Goal: Download file/media

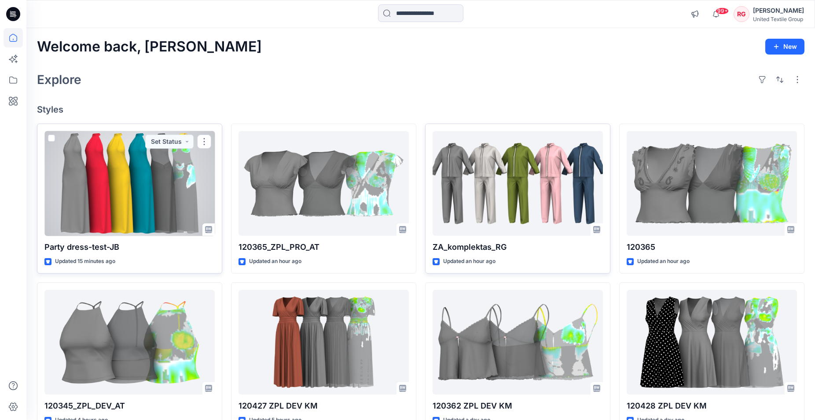
click at [129, 186] on div at bounding box center [129, 183] width 170 height 105
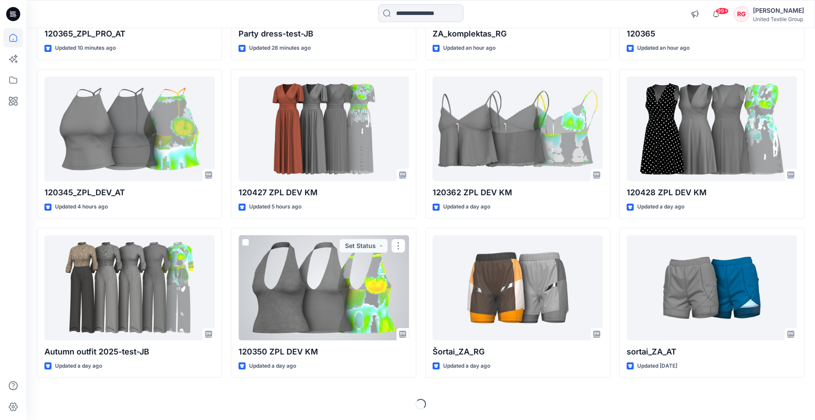
scroll to position [34, 0]
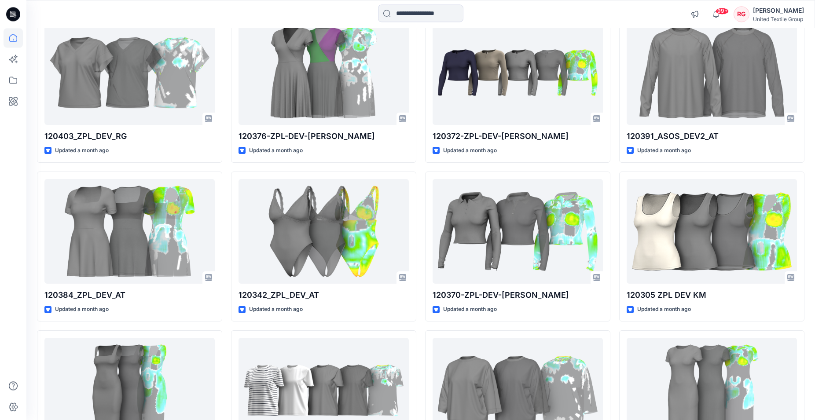
scroll to position [4161, 0]
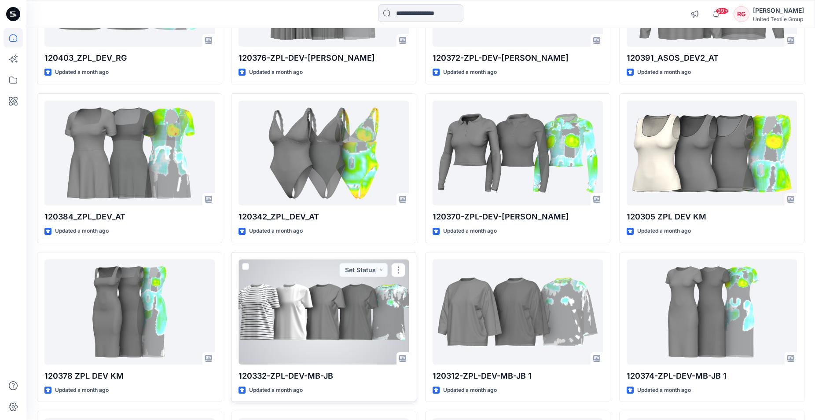
click at [307, 303] on div at bounding box center [323, 311] width 170 height 105
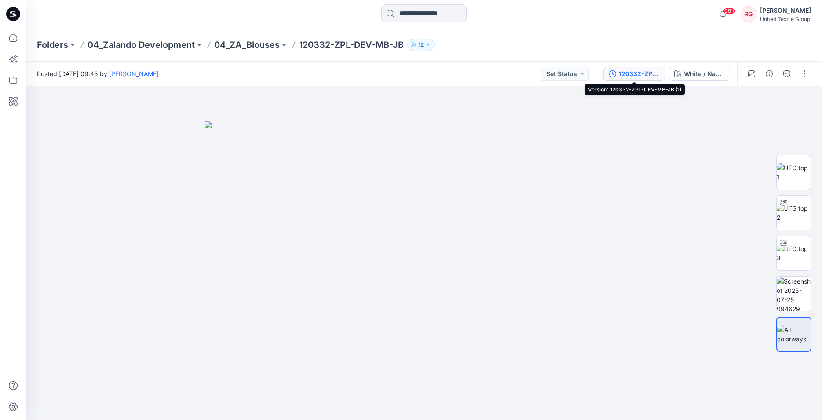
click at [640, 74] on div "120332-ZPL-DEV-MB-JB (1)" at bounding box center [639, 74] width 40 height 10
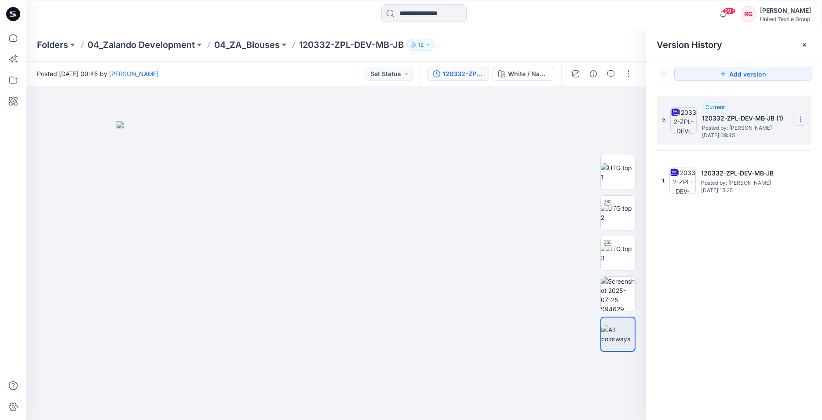
click at [800, 121] on icon at bounding box center [800, 121] width 0 height 0
click at [770, 134] on span "Download Source BW File" at bounding box center [755, 136] width 73 height 11
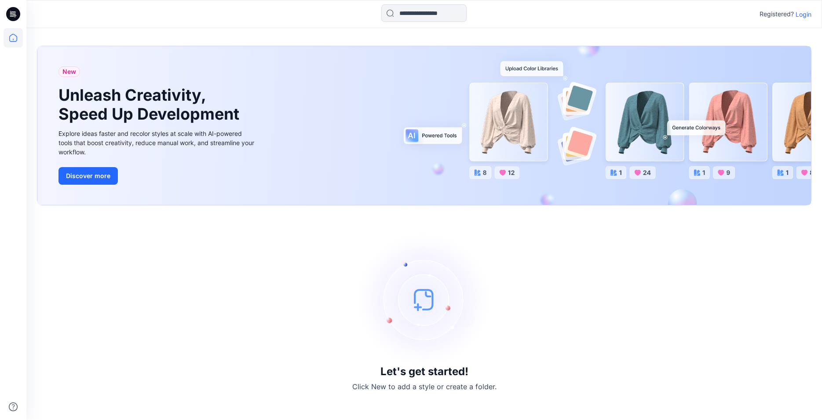
click at [804, 15] on p "Login" at bounding box center [804, 14] width 16 height 9
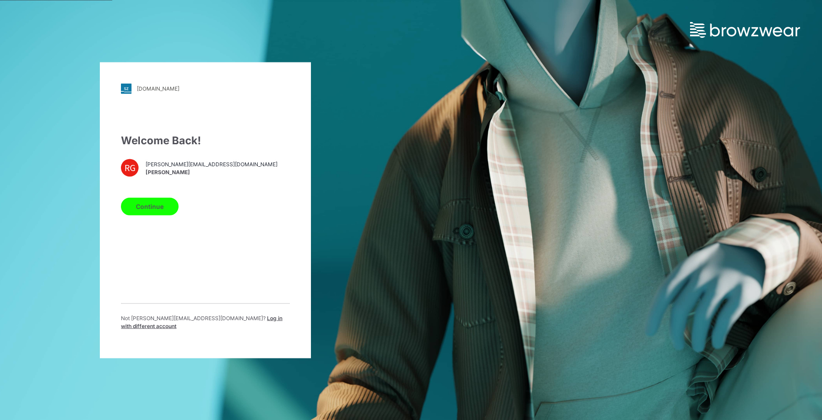
click at [153, 214] on button "Continue" at bounding box center [150, 206] width 58 height 18
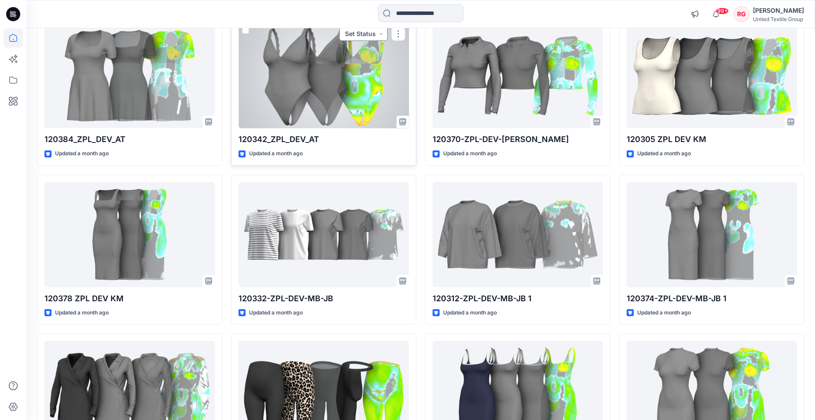
scroll to position [4251, 0]
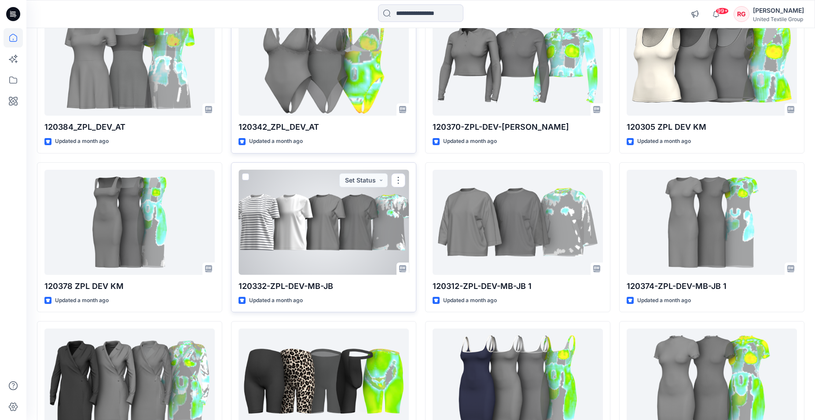
click at [288, 247] on div at bounding box center [323, 222] width 170 height 105
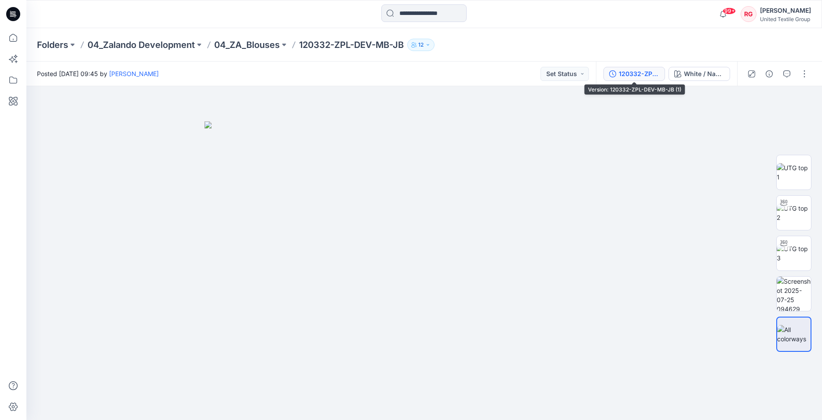
click at [634, 77] on div "120332-ZPL-DEV-MB-JB (1)" at bounding box center [639, 74] width 40 height 10
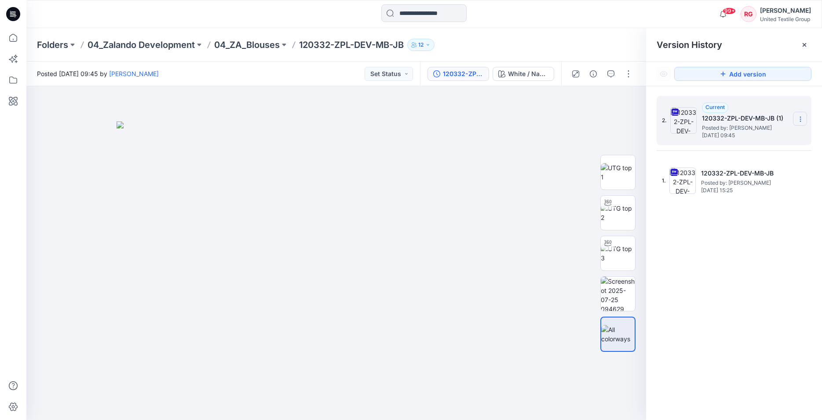
click at [800, 122] on icon at bounding box center [800, 119] width 7 height 7
click at [767, 135] on span "Download Source BW File" at bounding box center [755, 136] width 73 height 11
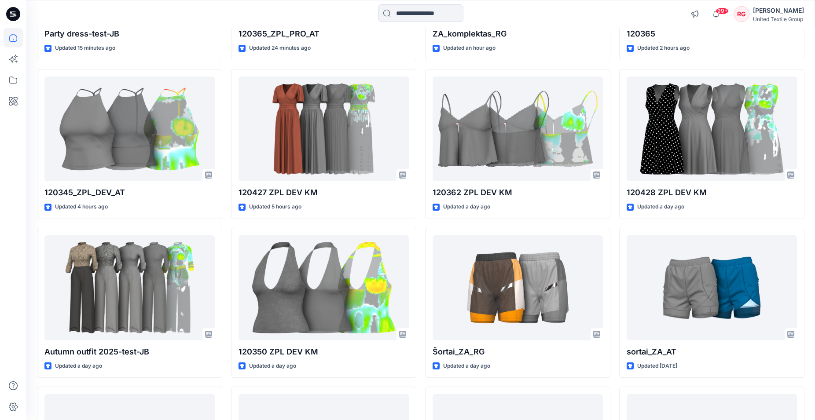
scroll to position [393, 0]
